Goal: Task Accomplishment & Management: Manage account settings

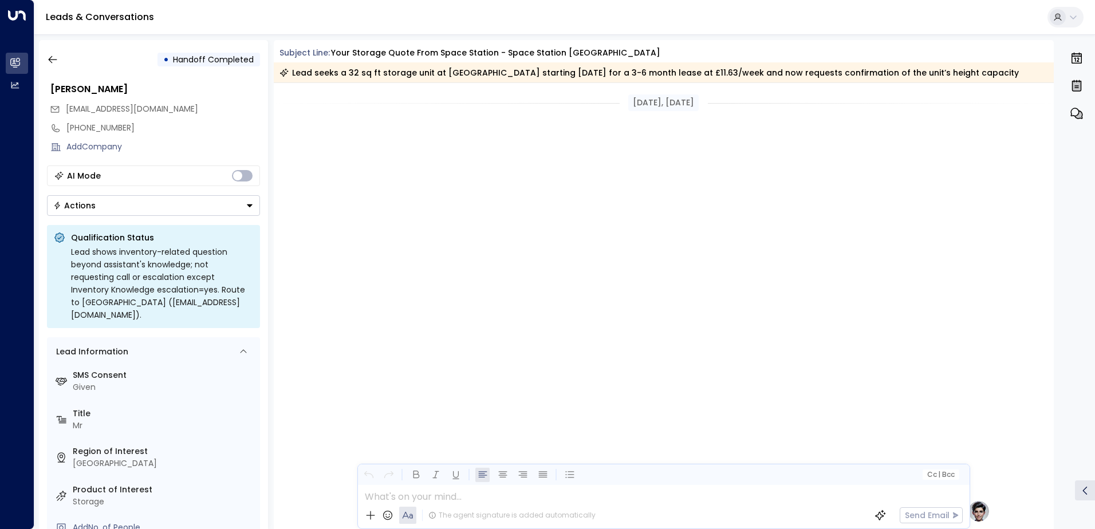
scroll to position [1038, 0]
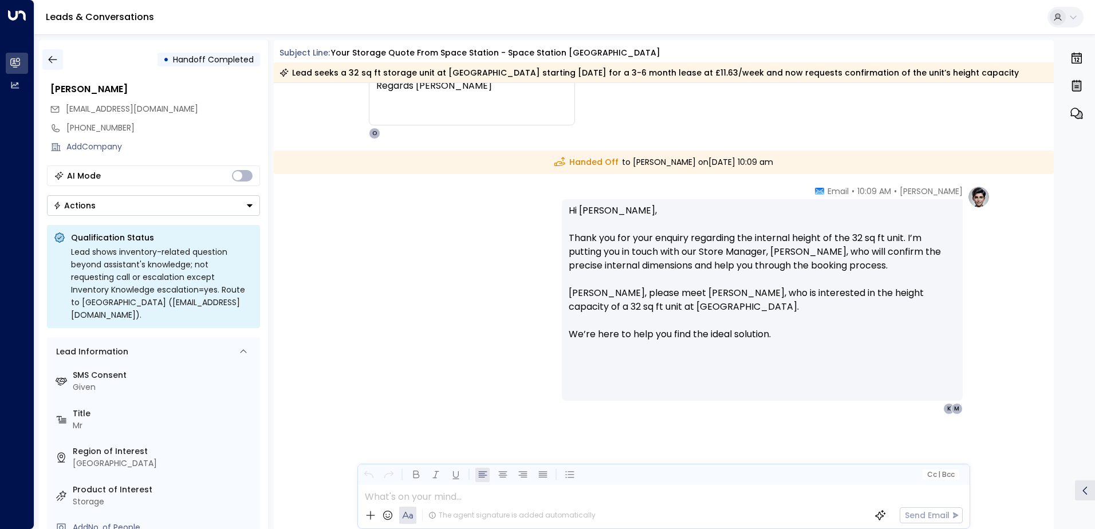
click at [61, 54] on button "button" at bounding box center [52, 59] width 21 height 21
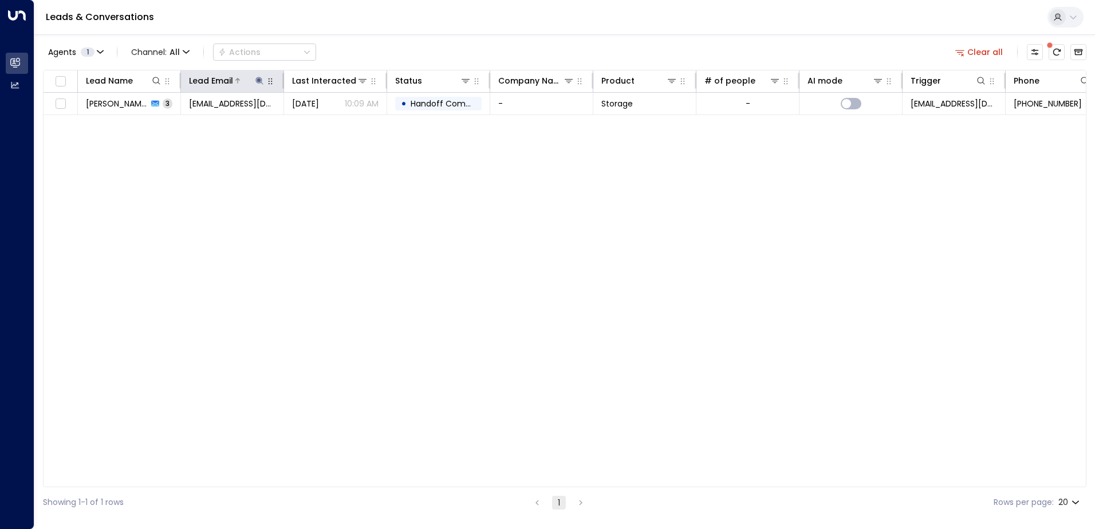
click at [257, 79] on icon at bounding box center [259, 80] width 9 height 9
click at [328, 124] on icon "button" at bounding box center [331, 122] width 7 height 7
click at [243, 121] on input "text" at bounding box center [259, 122] width 158 height 21
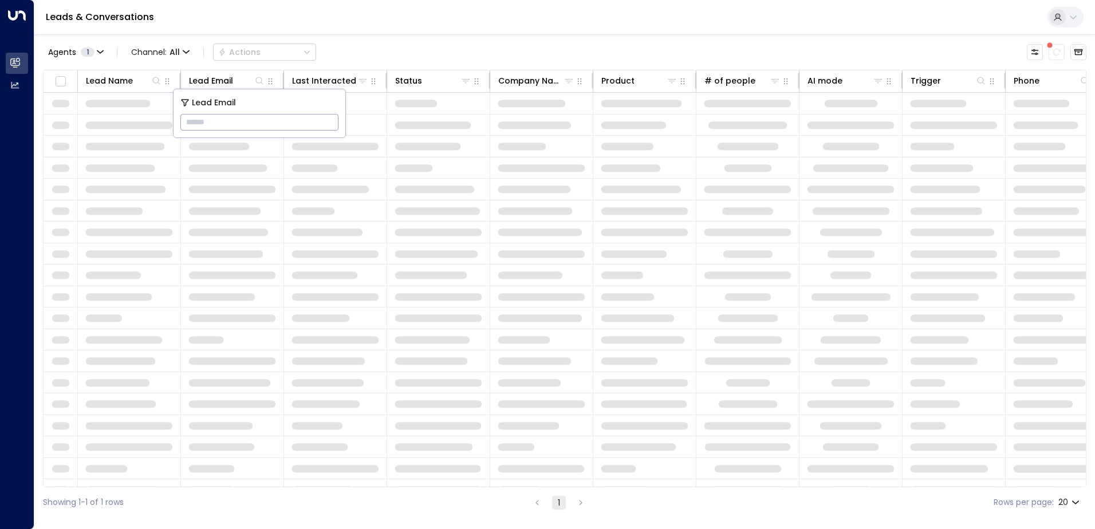
paste input "**********"
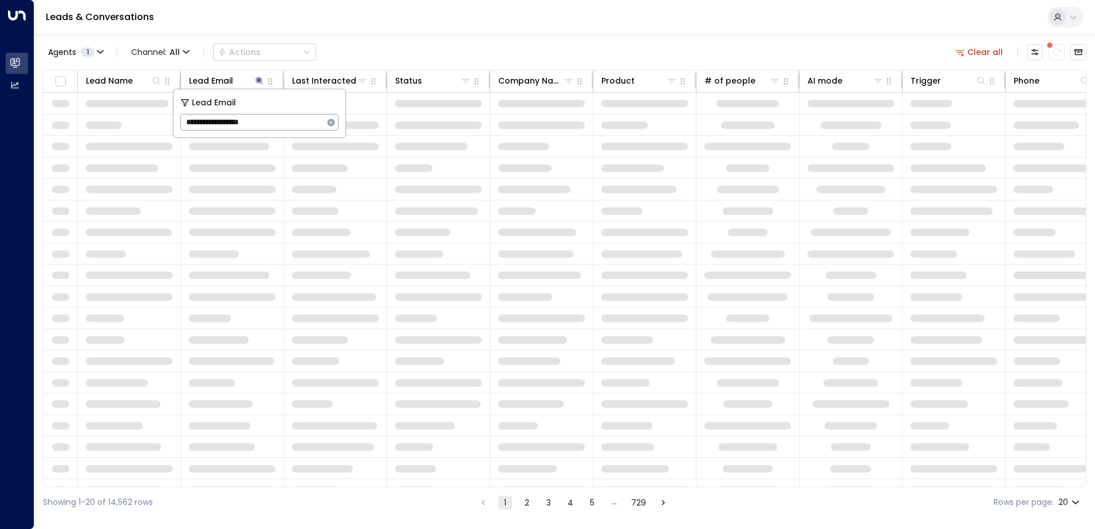
type input "**********"
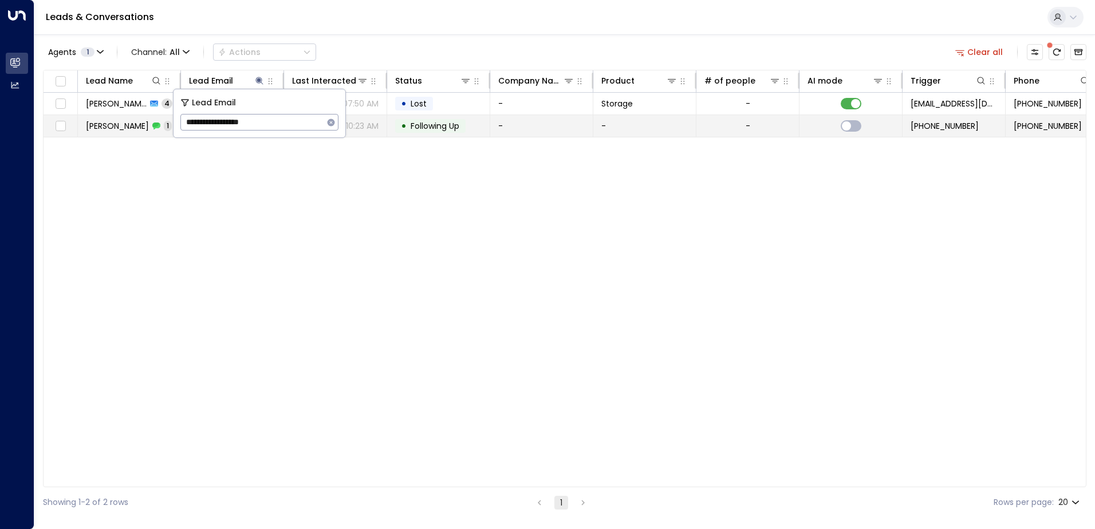
click at [411, 131] on span "Following Up" at bounding box center [435, 125] width 49 height 11
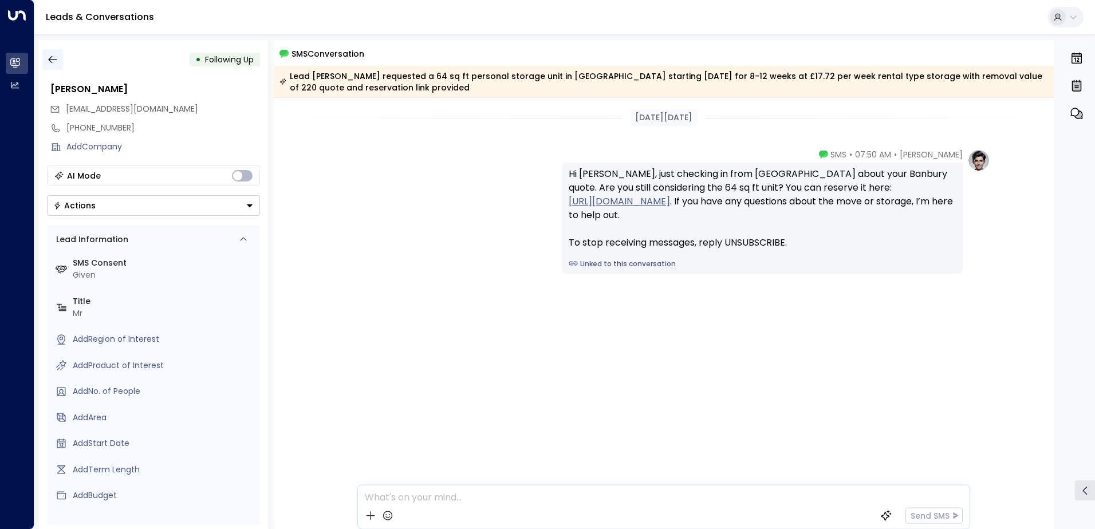
click at [56, 65] on button "button" at bounding box center [52, 59] width 21 height 21
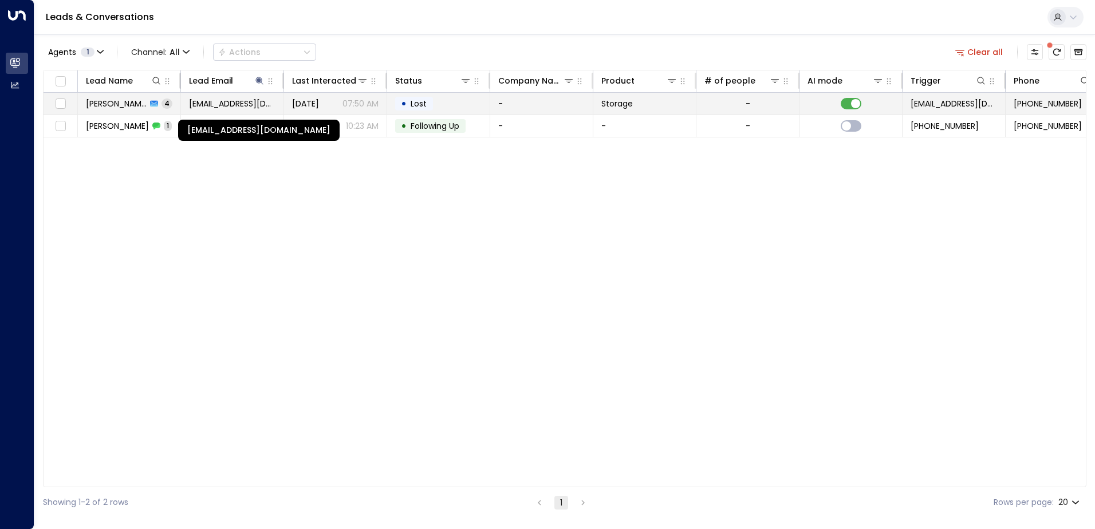
click at [245, 105] on span "[EMAIL_ADDRESS][DOMAIN_NAME]" at bounding box center [232, 103] width 86 height 11
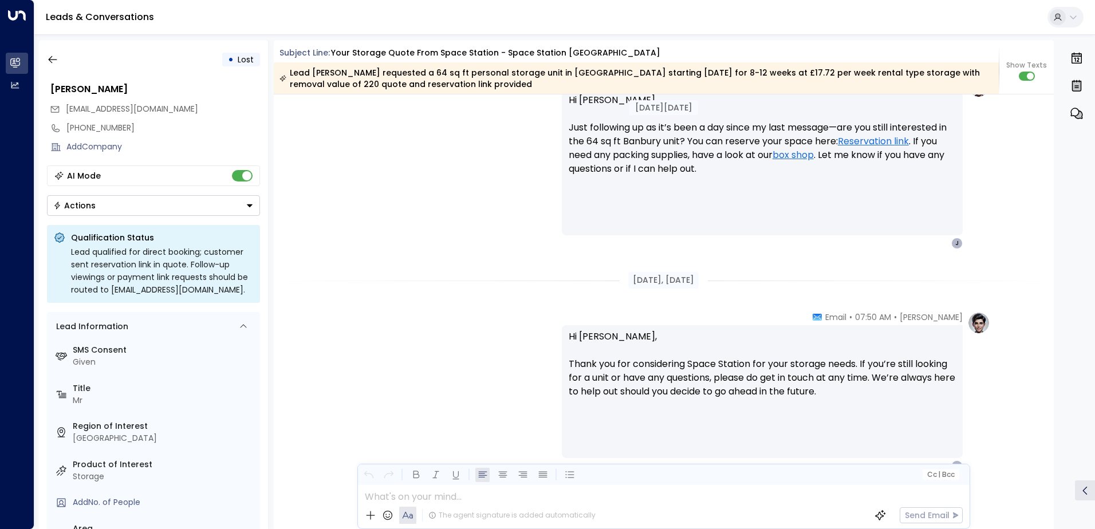
scroll to position [1525, 0]
